Goal: Task Accomplishment & Management: Complete application form

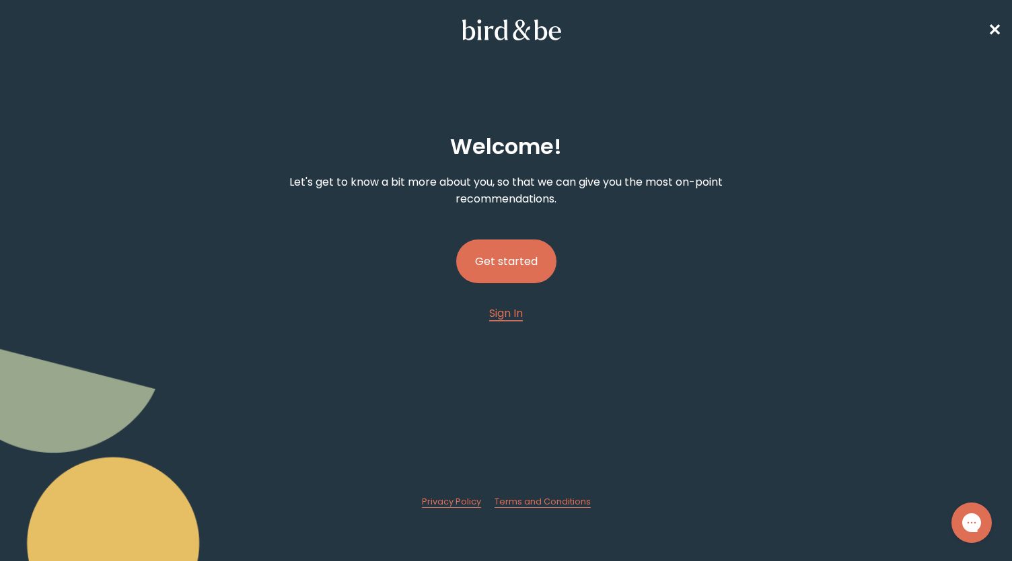
click at [495, 263] on button "Get started" at bounding box center [506, 262] width 100 height 44
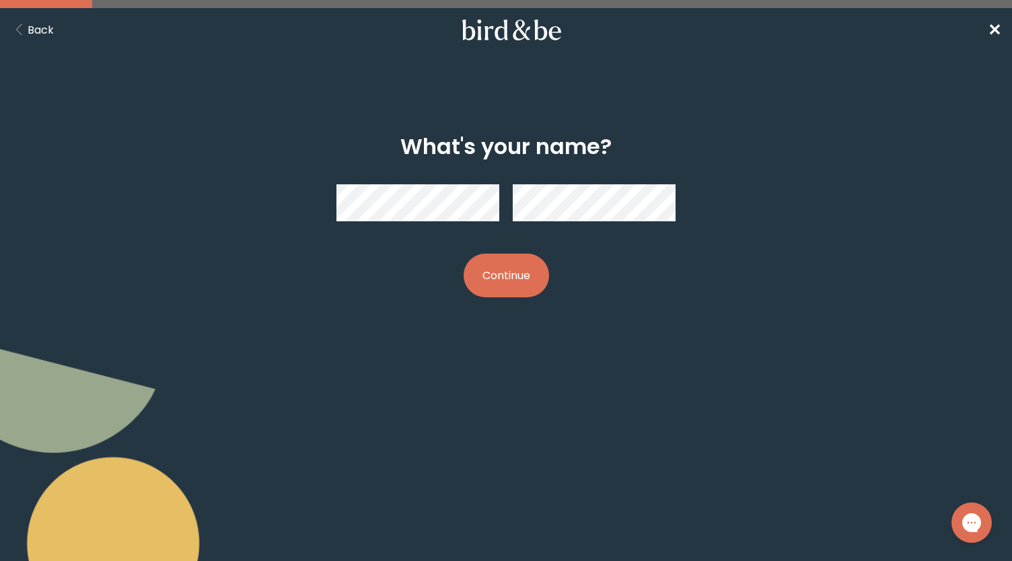
click at [491, 272] on button "Continue" at bounding box center [506, 276] width 85 height 44
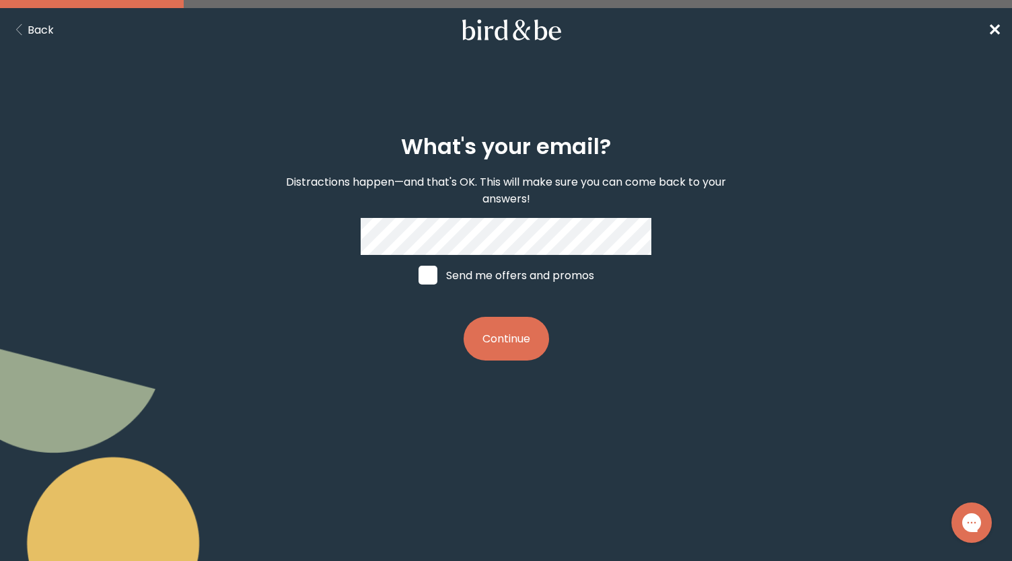
click at [436, 274] on span at bounding box center [428, 275] width 19 height 19
click at [419, 275] on input "Send me offers and promos" at bounding box center [418, 275] width 1 height 1
checkbox input "true"
click at [510, 333] on button "Continue" at bounding box center [506, 339] width 85 height 44
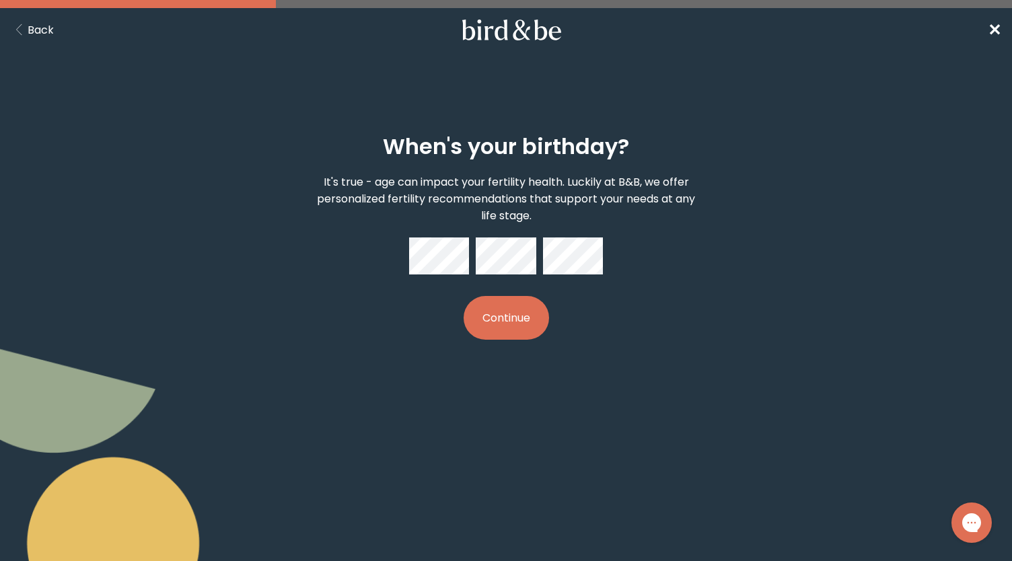
click at [502, 316] on button "Continue" at bounding box center [506, 318] width 85 height 44
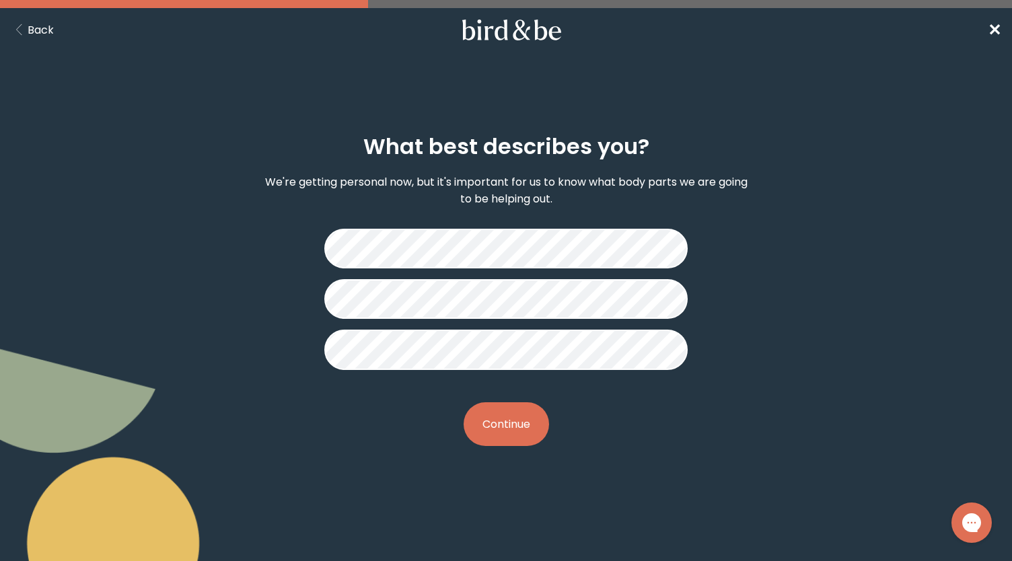
click at [514, 426] on button "Continue" at bounding box center [506, 425] width 85 height 44
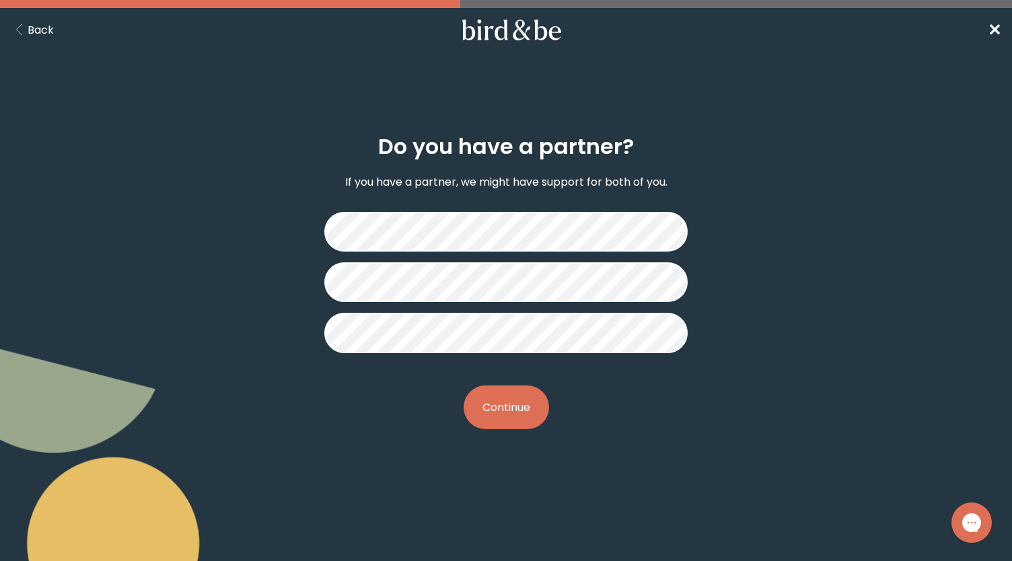
click at [501, 403] on button "Continue" at bounding box center [506, 408] width 85 height 44
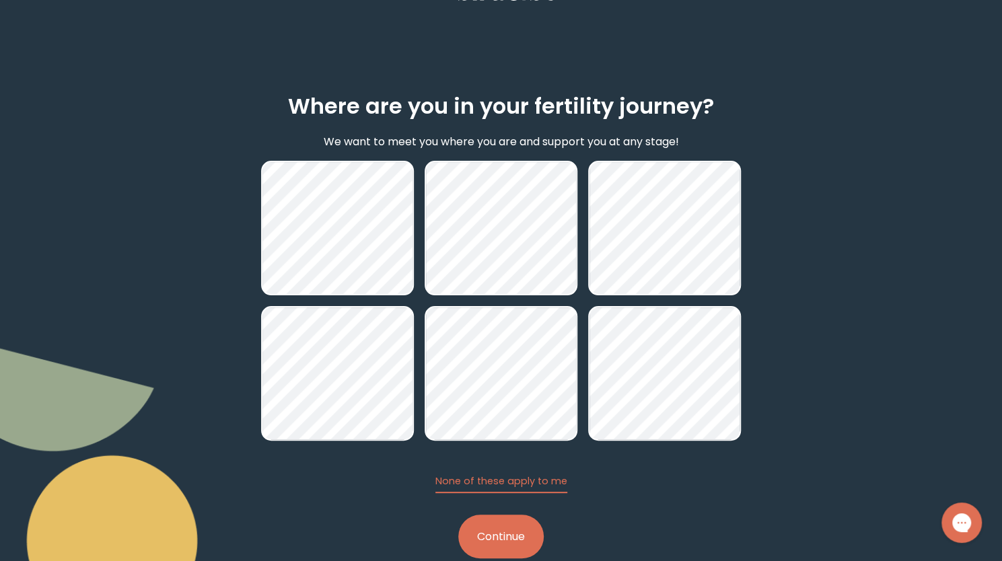
scroll to position [67, 0]
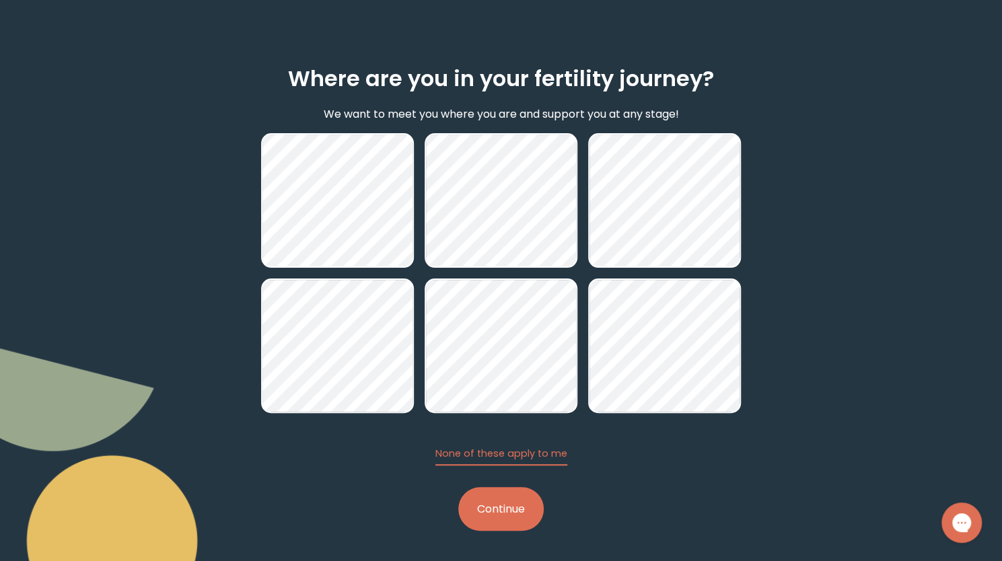
click at [506, 512] on button "Continue" at bounding box center [500, 509] width 85 height 44
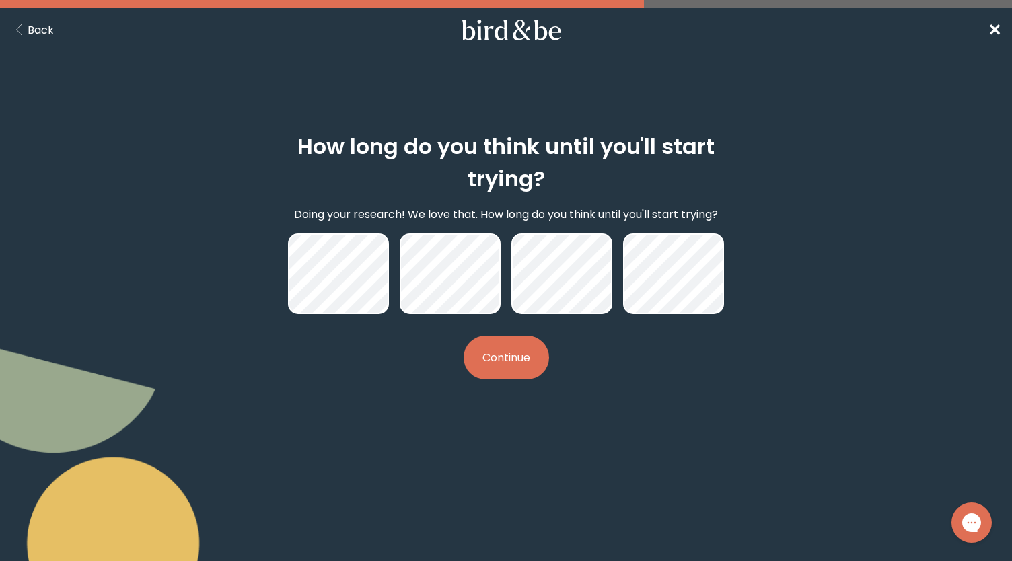
click at [497, 359] on button "Continue" at bounding box center [506, 358] width 85 height 44
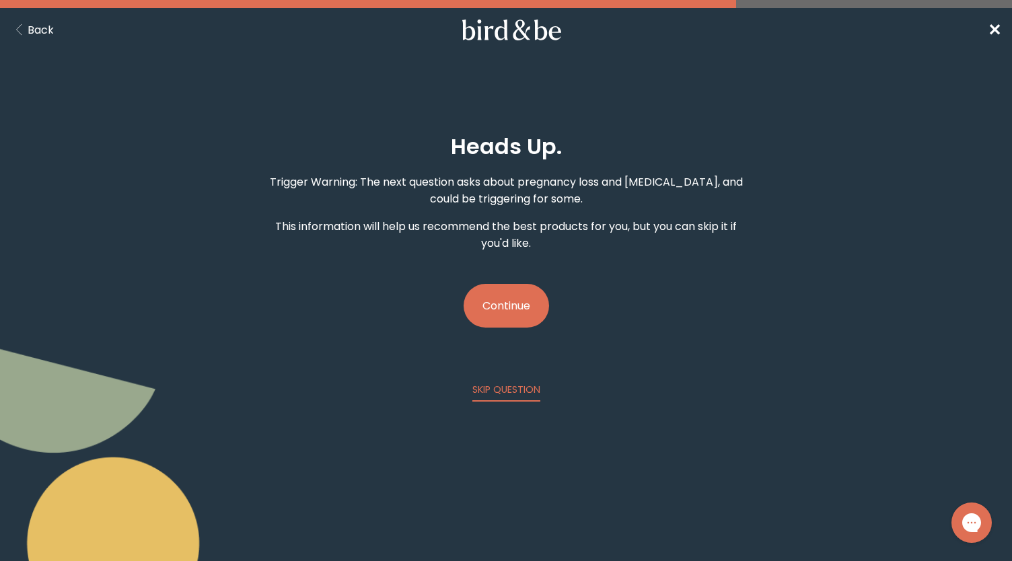
click at [520, 293] on button "Continue" at bounding box center [506, 306] width 85 height 44
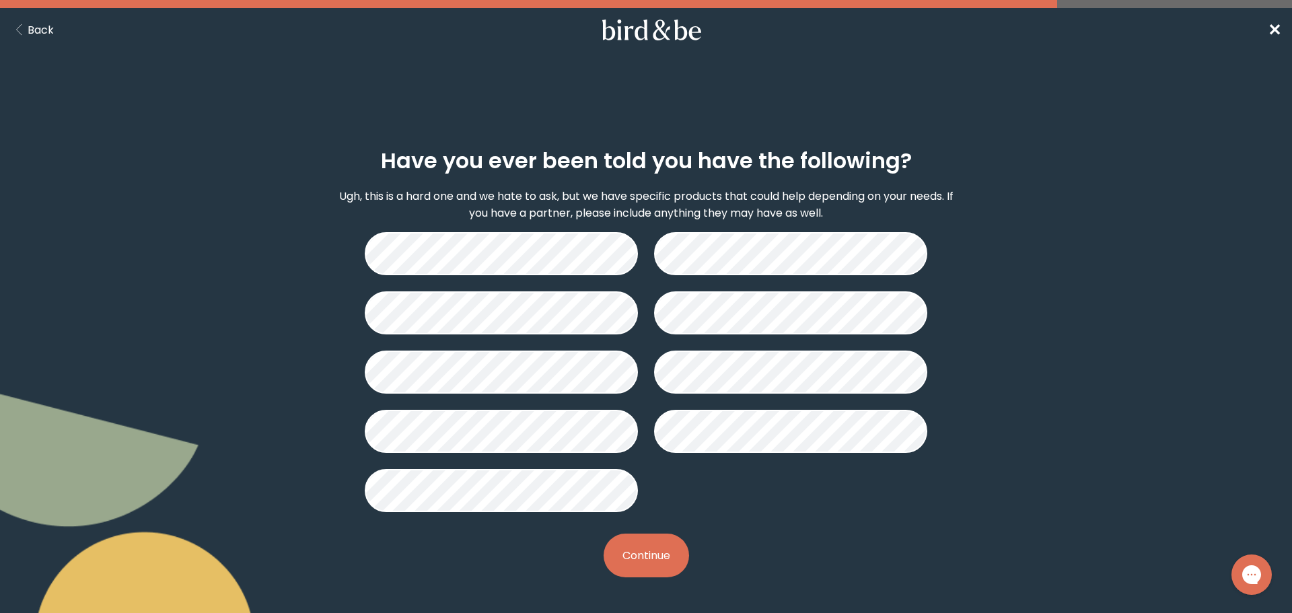
click at [622, 552] on button "Continue" at bounding box center [646, 556] width 85 height 44
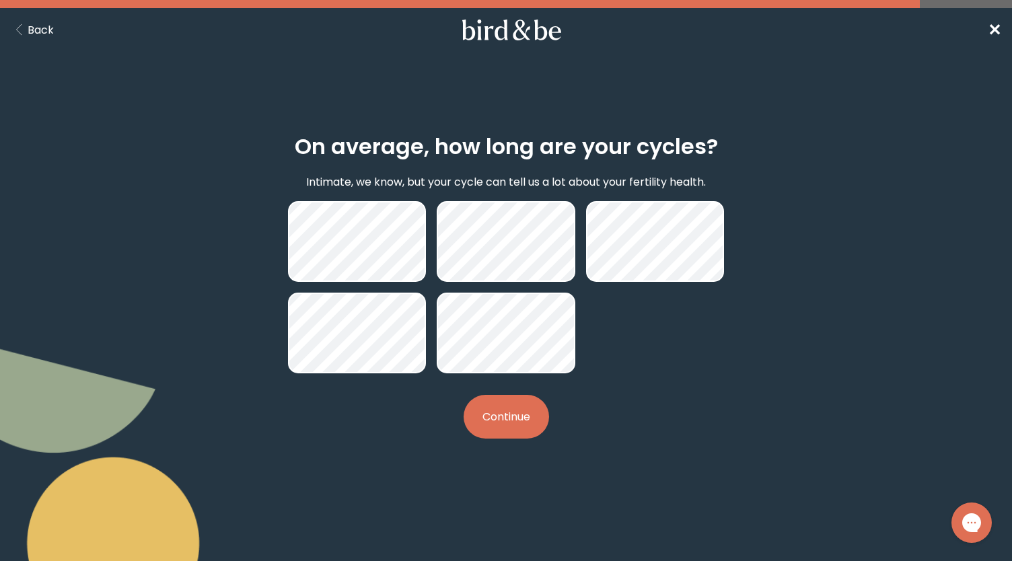
click at [522, 422] on button "Continue" at bounding box center [506, 417] width 85 height 44
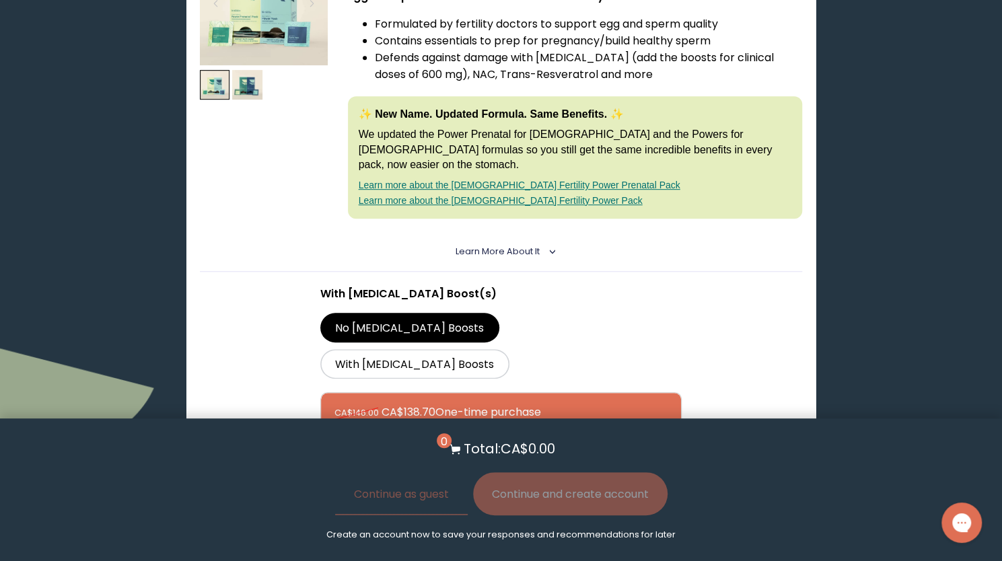
scroll to position [337, 0]
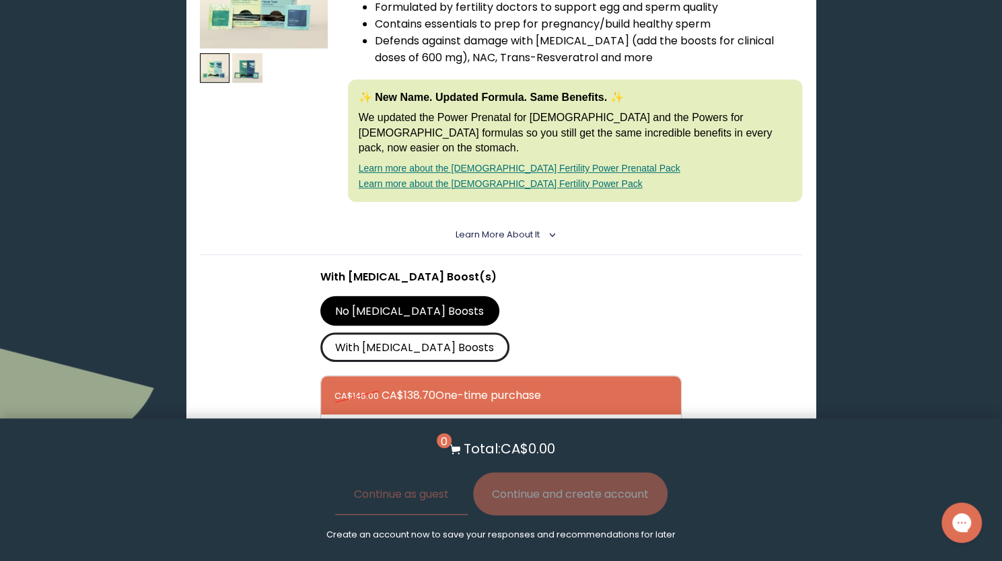
click at [503, 333] on label "With [MEDICAL_DATA] Boosts" at bounding box center [414, 348] width 189 height 30
click at [0, 0] on input "With [MEDICAL_DATA] Boosts" at bounding box center [0, 0] width 0 height 0
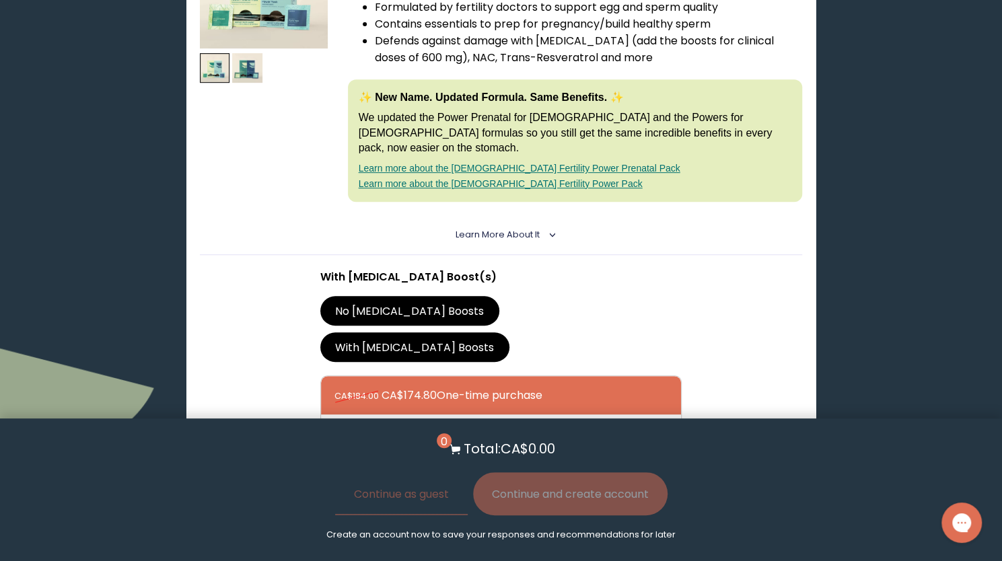
click at [398, 296] on label "No [MEDICAL_DATA] Boosts" at bounding box center [409, 311] width 179 height 30
click at [0, 0] on input "No [MEDICAL_DATA] Boosts" at bounding box center [0, 0] width 0 height 0
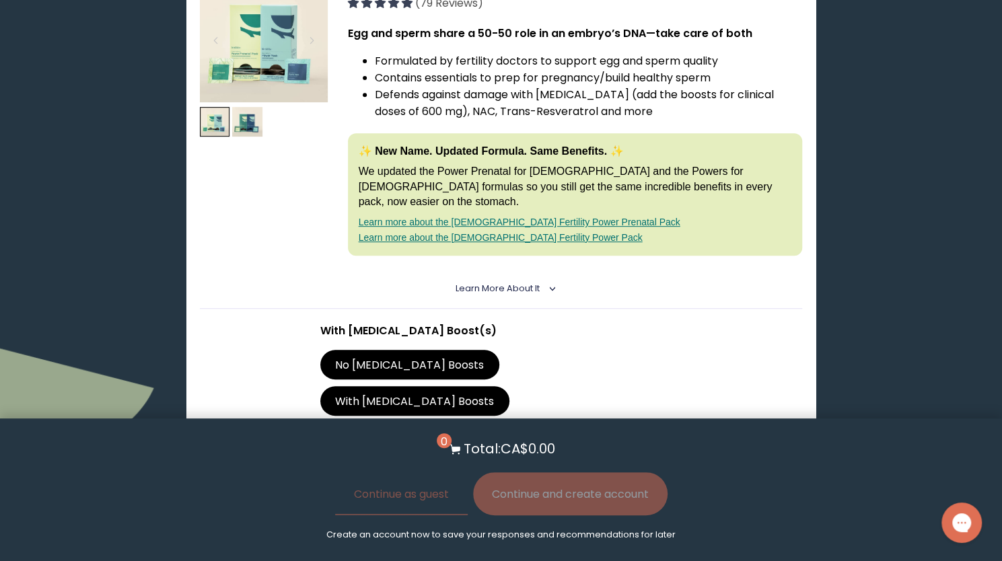
scroll to position [67, 0]
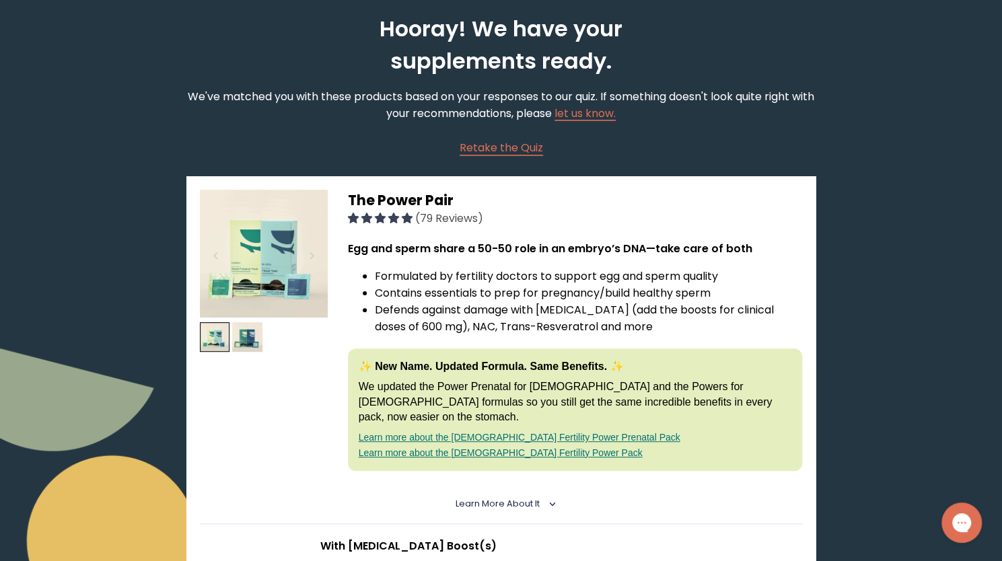
click at [491, 498] on span "Learn More About it" at bounding box center [498, 503] width 84 height 11
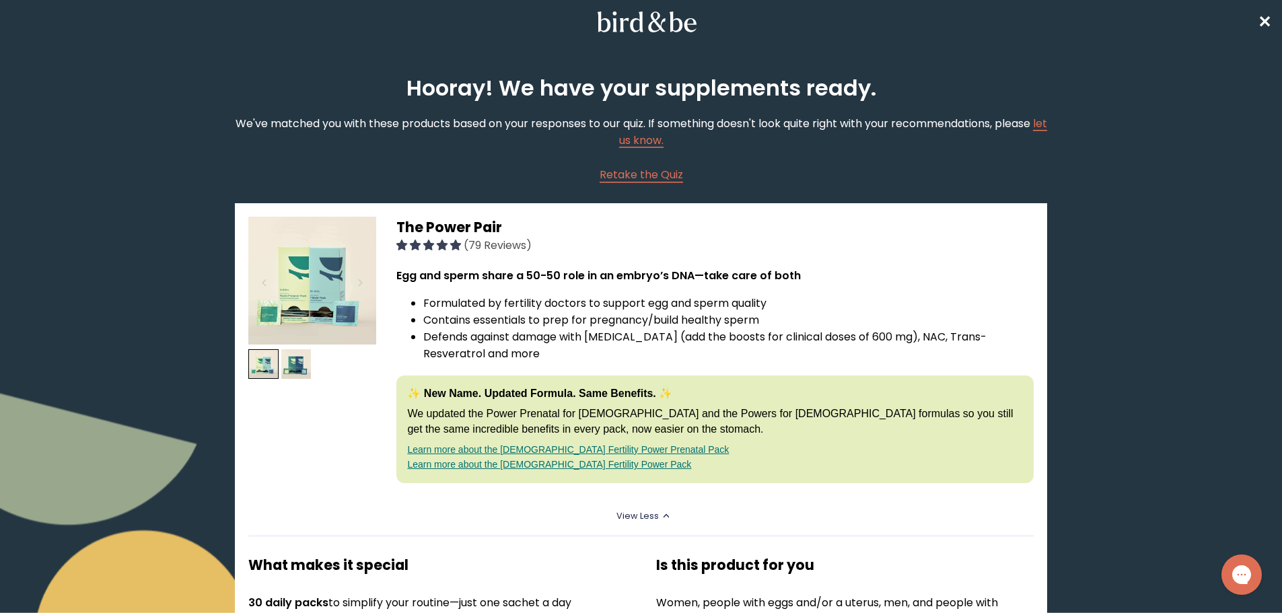
scroll to position [0, 0]
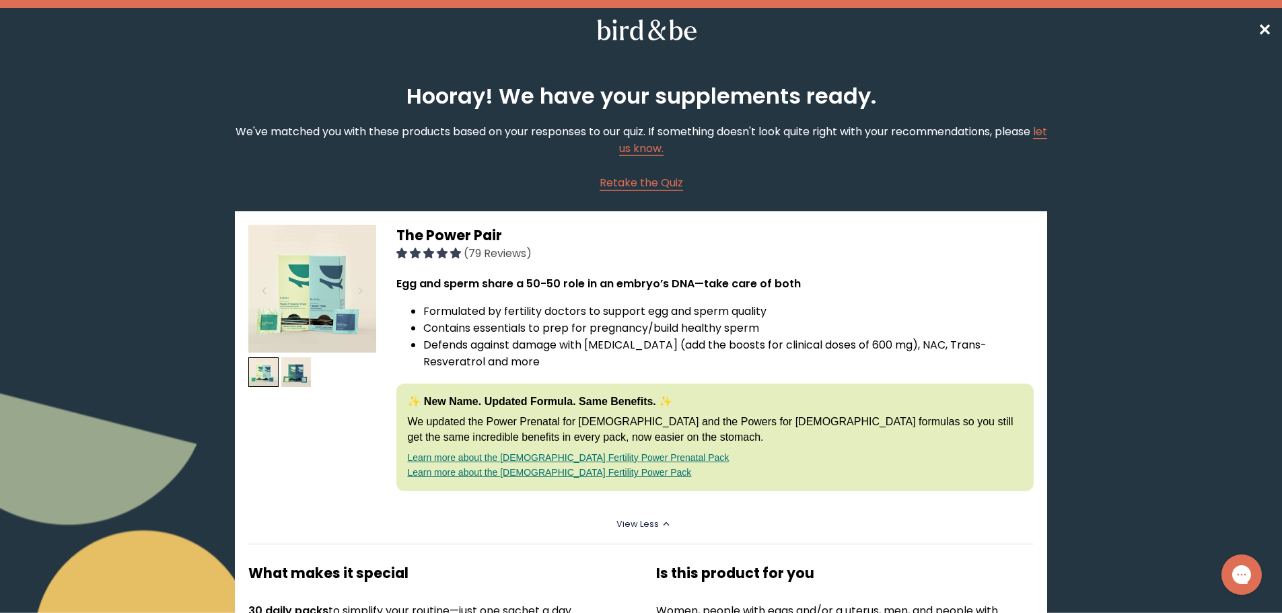
click at [622, 344] on li "Defends against damage with [MEDICAL_DATA] (add the boosts for clinical doses o…" at bounding box center [728, 354] width 610 height 34
click at [308, 371] on img at bounding box center [296, 372] width 30 height 30
click at [254, 371] on img at bounding box center [263, 372] width 30 height 30
click at [306, 304] on img at bounding box center [312, 289] width 128 height 128
